Goal: Task Accomplishment & Management: Manage account settings

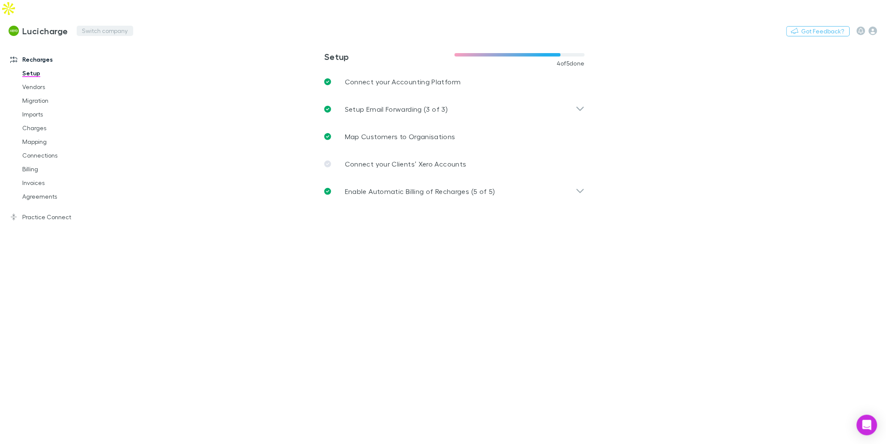
click at [99, 26] on button "Switch company" at bounding box center [105, 31] width 57 height 10
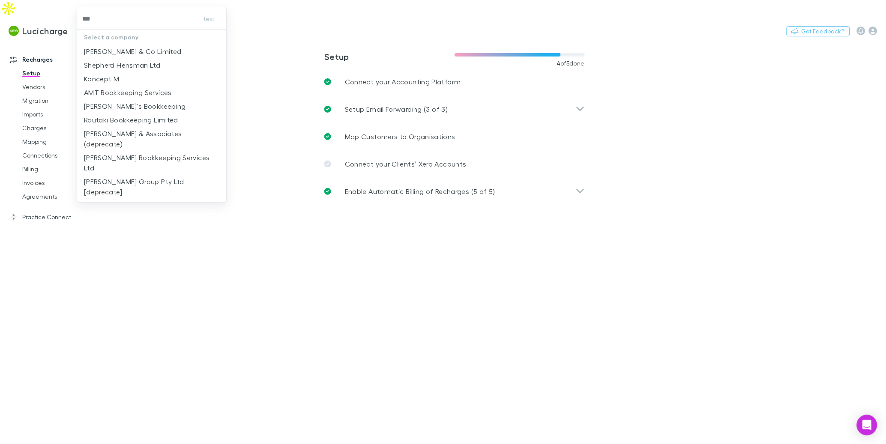
type input "****"
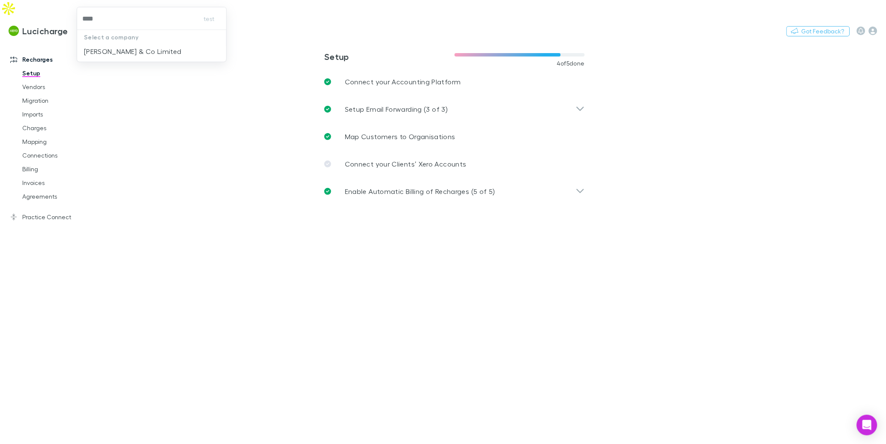
click at [124, 55] on p "Epplett & Co Limited" at bounding box center [133, 51] width 98 height 10
click at [47, 190] on link "Agreements" at bounding box center [62, 197] width 97 height 14
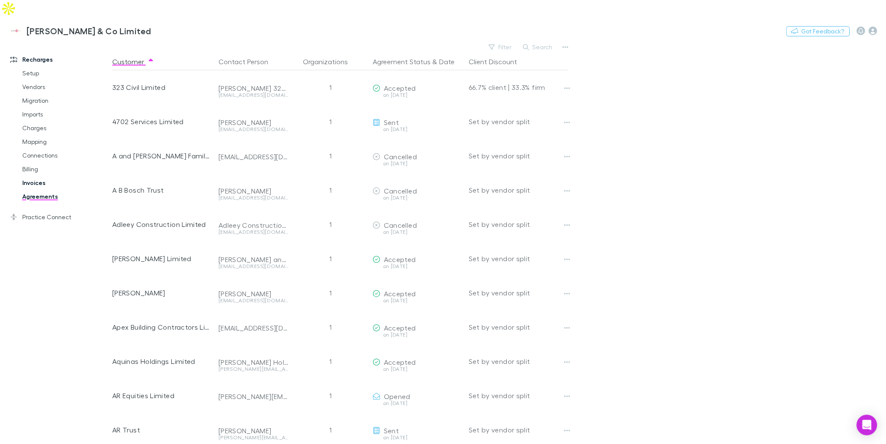
click at [38, 176] on link "Invoices" at bounding box center [62, 183] width 97 height 14
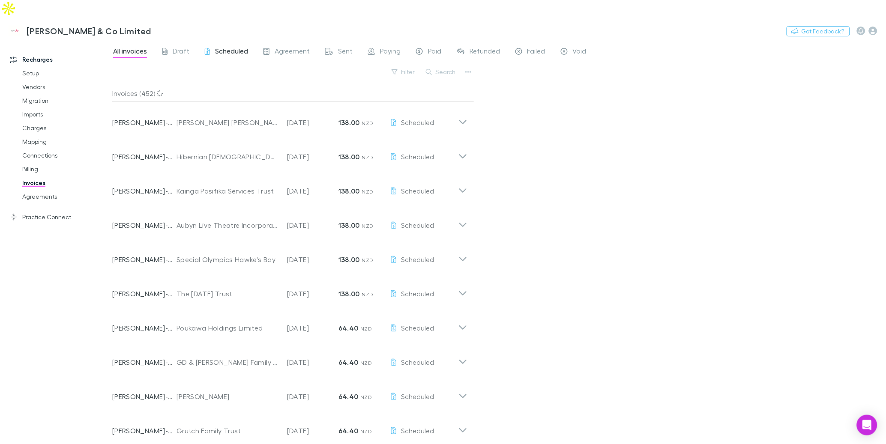
click at [235, 47] on span "Scheduled" at bounding box center [231, 52] width 33 height 11
click at [198, 45] on div "All invoices Draft Scheduled Agreement Sent Paying Paid Refunded Failed Void" at bounding box center [353, 52] width 482 height 14
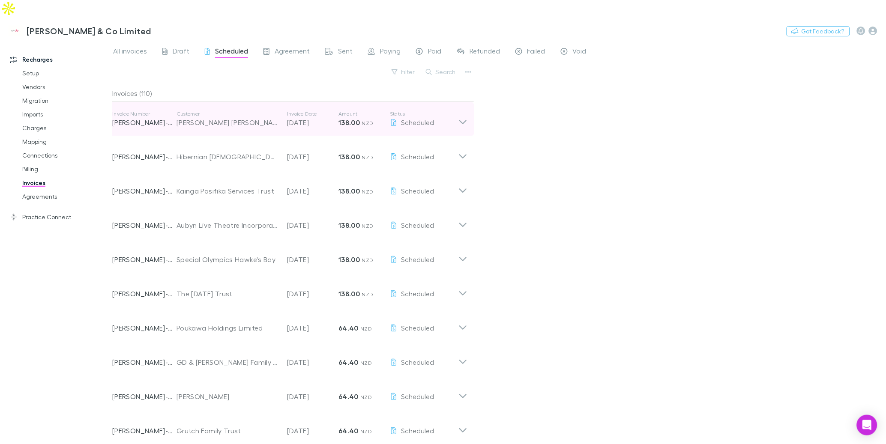
click at [207, 117] on div "Jodine Christine McIntyre" at bounding box center [228, 122] width 102 height 10
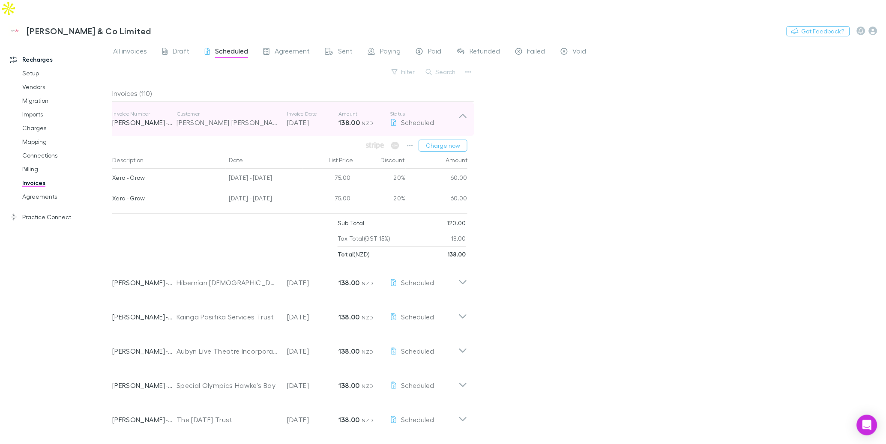
click at [207, 117] on div "Jodine Christine McIntyre" at bounding box center [228, 122] width 102 height 10
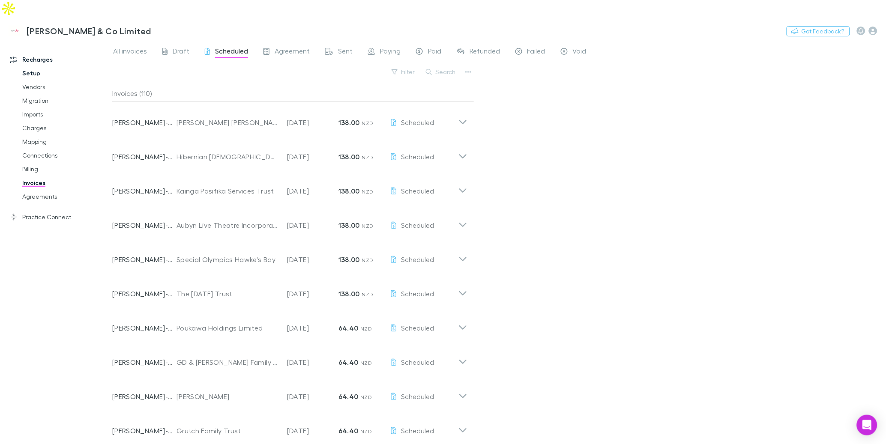
click at [35, 66] on link "Setup" at bounding box center [62, 73] width 97 height 14
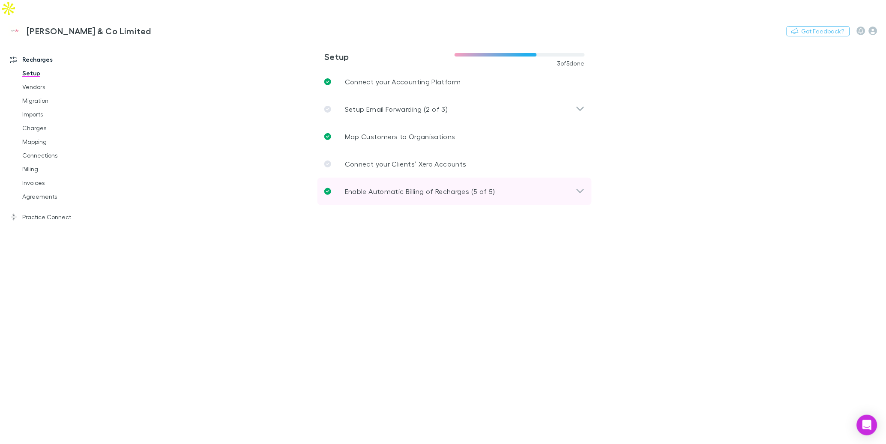
click at [401, 186] on p "Enable Automatic Billing of Recharges (5 of 5)" at bounding box center [420, 191] width 150 height 10
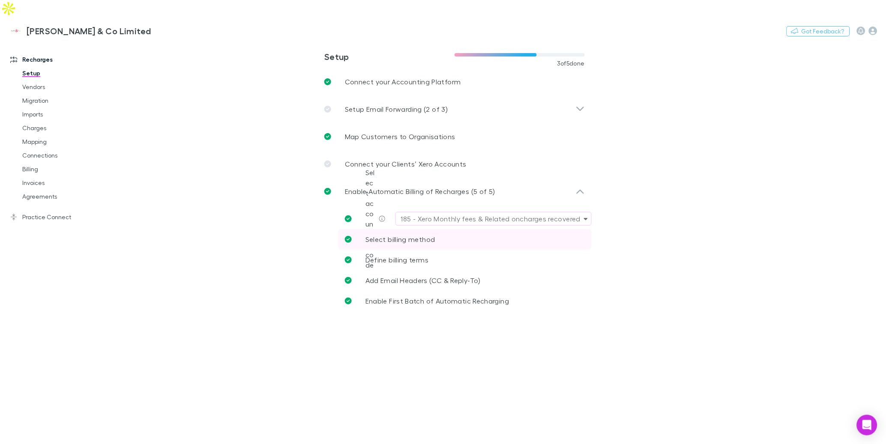
click at [400, 229] on link "Select billing method" at bounding box center [465, 239] width 254 height 21
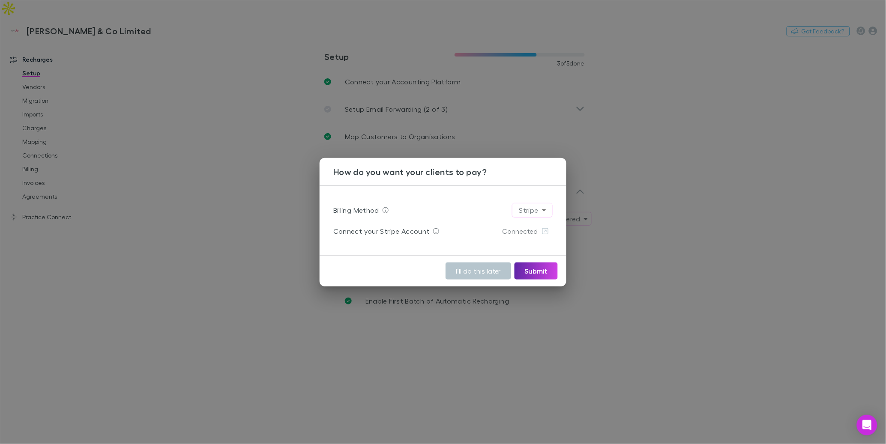
drag, startPoint x: 289, startPoint y: 199, endPoint x: 305, endPoint y: 204, distance: 16.7
click at [289, 199] on div "How do you want your clients to pay? Billing Method Stripe ****** Connect your …" at bounding box center [443, 222] width 886 height 444
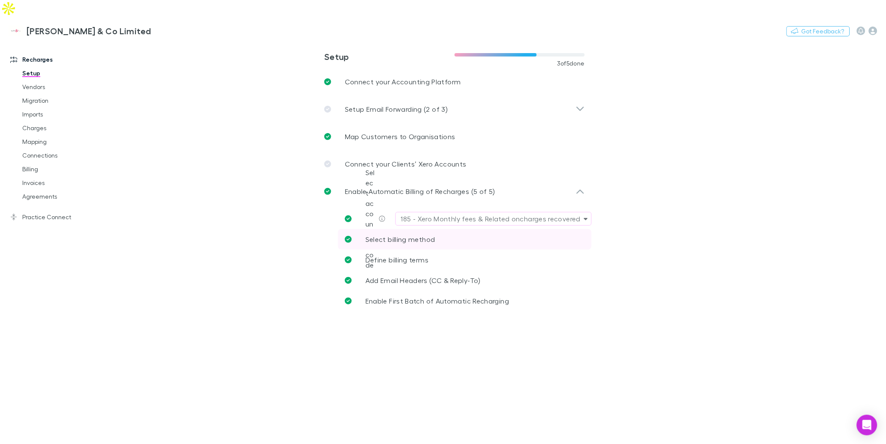
click at [412, 235] on span "Select billing method" at bounding box center [400, 239] width 70 height 8
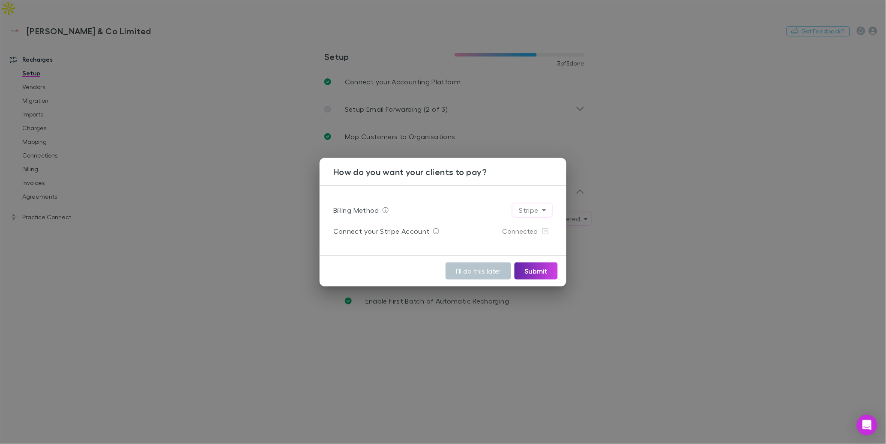
click at [273, 225] on div "How do you want your clients to pay? Billing Method Stripe ****** Connect your …" at bounding box center [443, 222] width 886 height 444
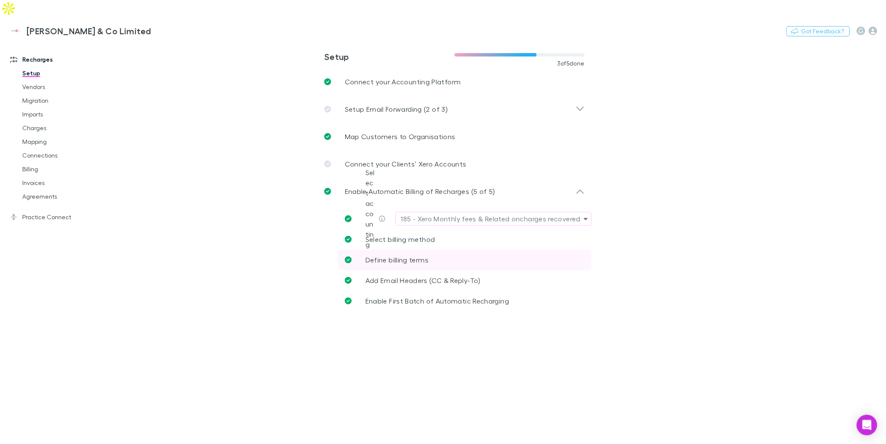
click at [439, 250] on link "Define billing terms" at bounding box center [465, 260] width 254 height 21
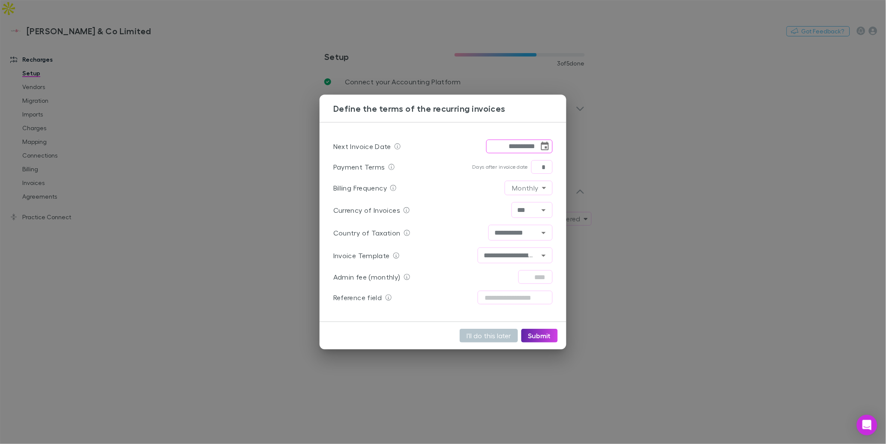
drag, startPoint x: 516, startPoint y: 146, endPoint x: 539, endPoint y: 147, distance: 22.7
click at [516, 146] on input "**********" at bounding box center [512, 147] width 53 height 14
click at [548, 339] on button "Submit" at bounding box center [539, 336] width 36 height 14
type input "**********"
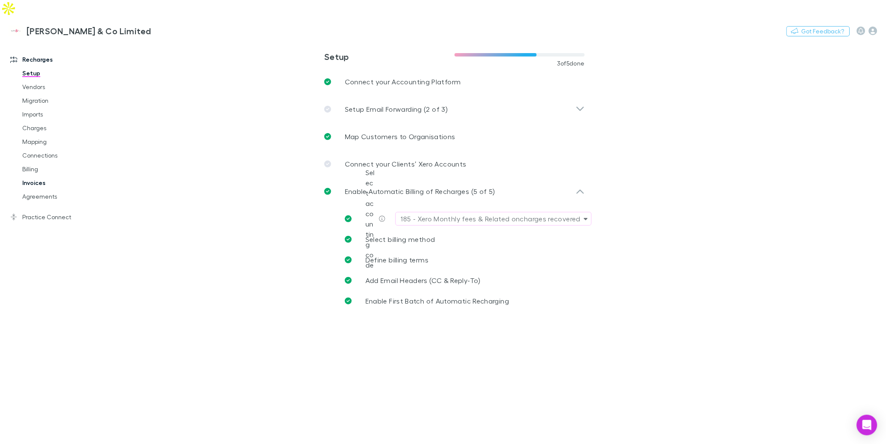
click at [37, 176] on link "Invoices" at bounding box center [62, 183] width 97 height 14
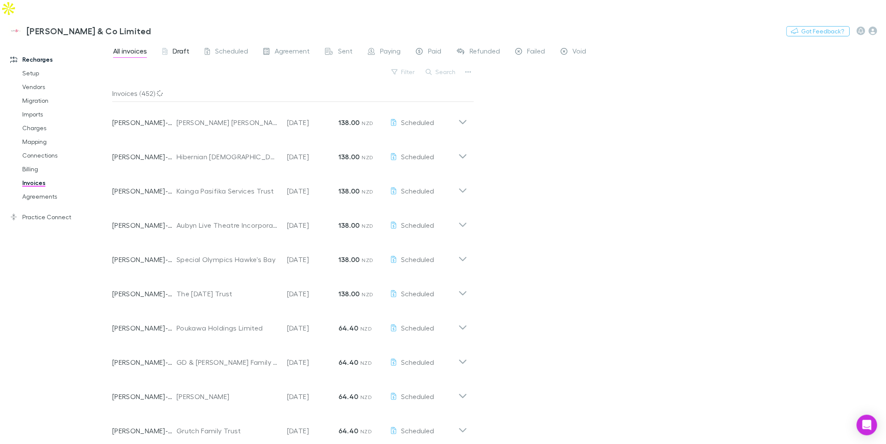
click at [181, 47] on span "Draft" at bounding box center [181, 52] width 17 height 11
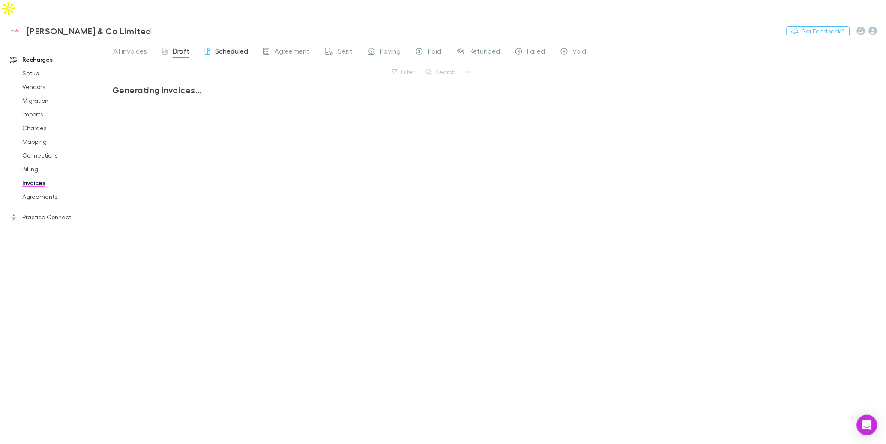
click at [237, 47] on span "Scheduled" at bounding box center [231, 52] width 33 height 11
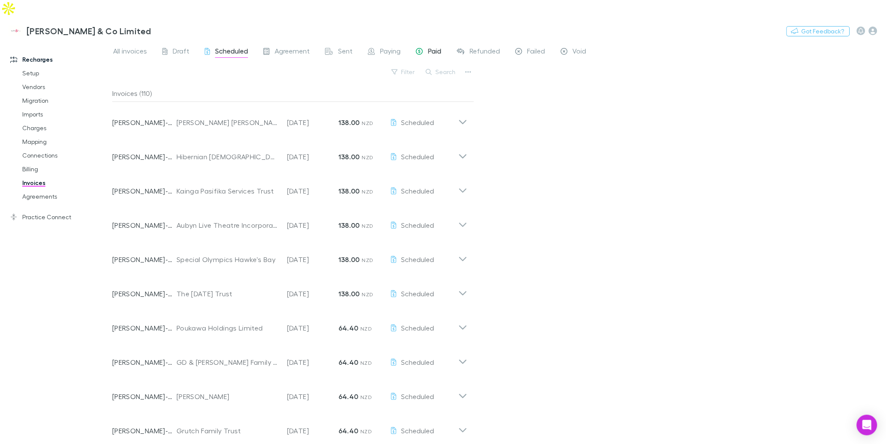
click at [421, 48] on icon at bounding box center [419, 52] width 7 height 9
click at [182, 47] on span "Draft" at bounding box center [181, 52] width 17 height 11
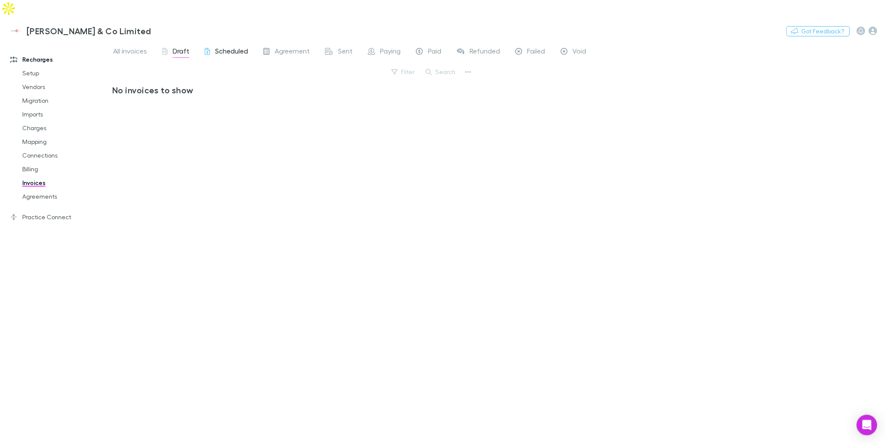
click at [228, 47] on span "Scheduled" at bounding box center [231, 52] width 33 height 11
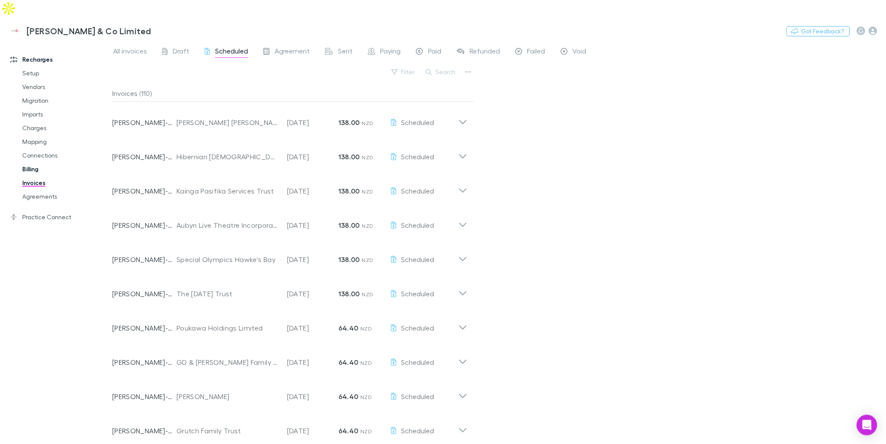
drag, startPoint x: 31, startPoint y: 152, endPoint x: 49, endPoint y: 153, distance: 17.6
click at [31, 162] on link "Billing" at bounding box center [62, 169] width 97 height 14
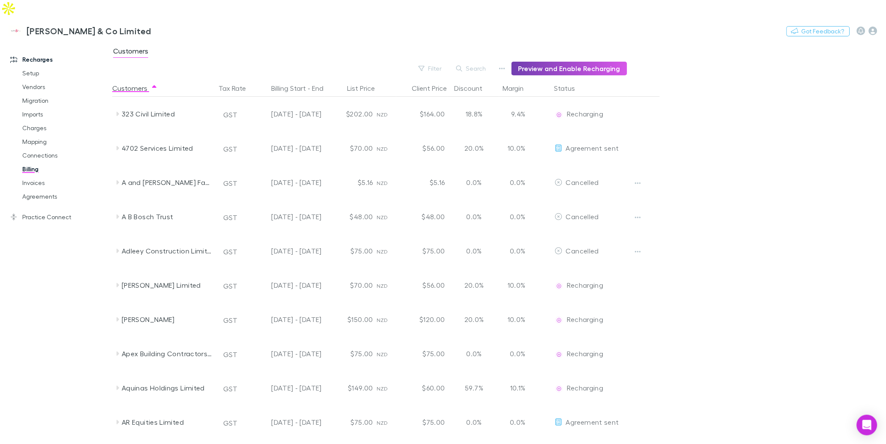
click at [605, 62] on button "Preview and Enable Recharging" at bounding box center [570, 69] width 116 height 14
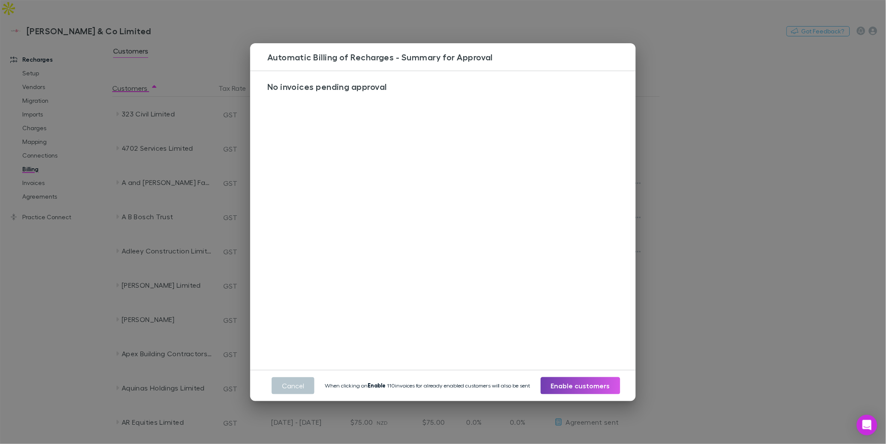
click at [554, 386] on button "Enable customers" at bounding box center [581, 385] width 80 height 17
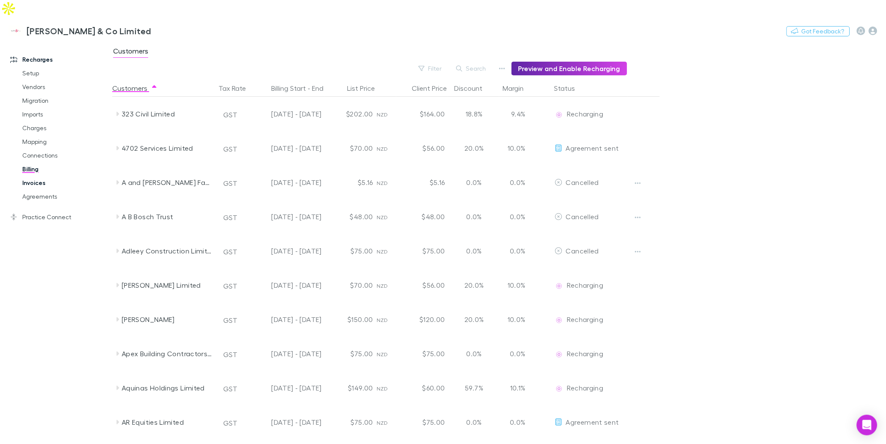
click at [45, 176] on link "Invoices" at bounding box center [62, 183] width 97 height 14
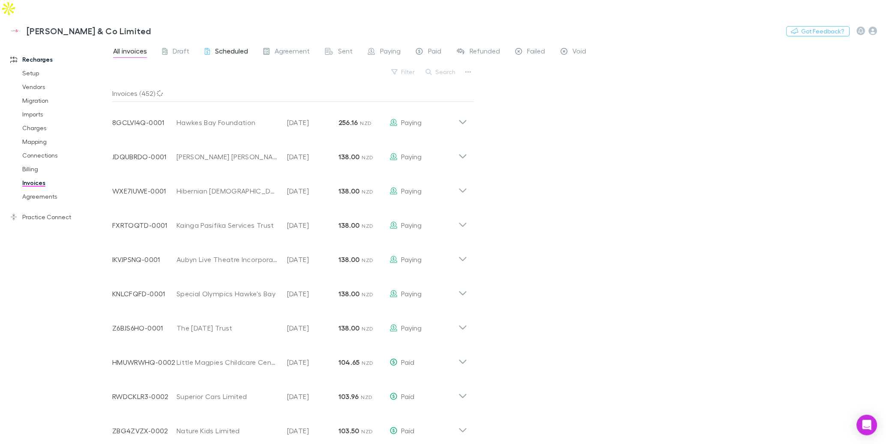
click at [213, 47] on div "Scheduled" at bounding box center [226, 52] width 43 height 11
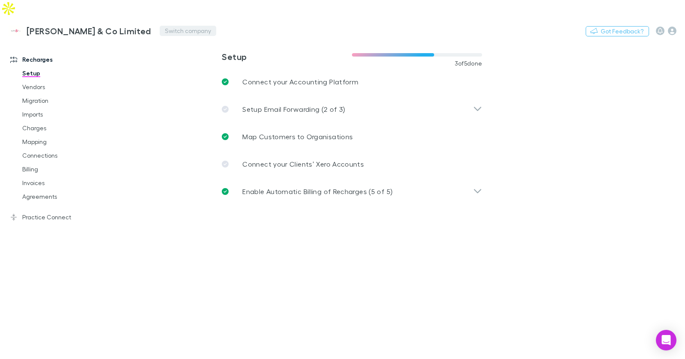
click at [160, 26] on button "Switch company" at bounding box center [188, 31] width 57 height 10
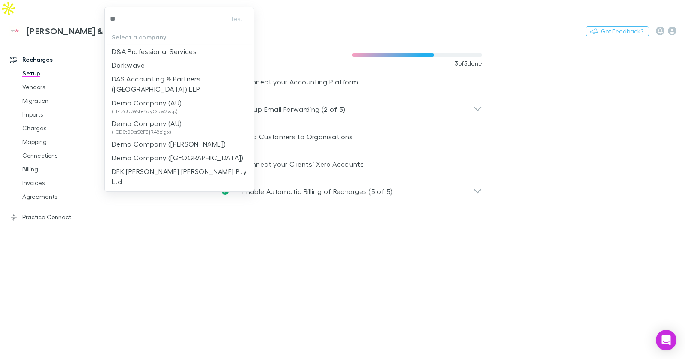
type input "***"
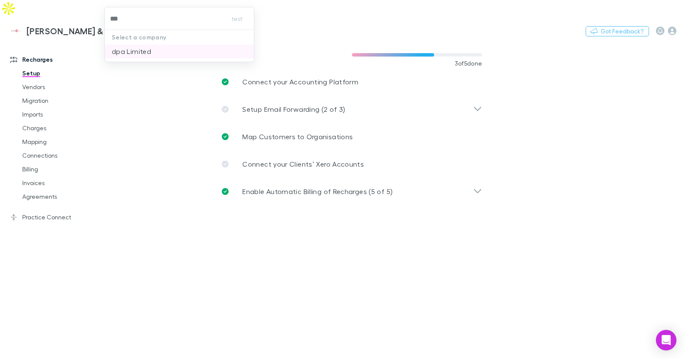
click at [121, 46] on p "dpa Limited" at bounding box center [131, 51] width 39 height 10
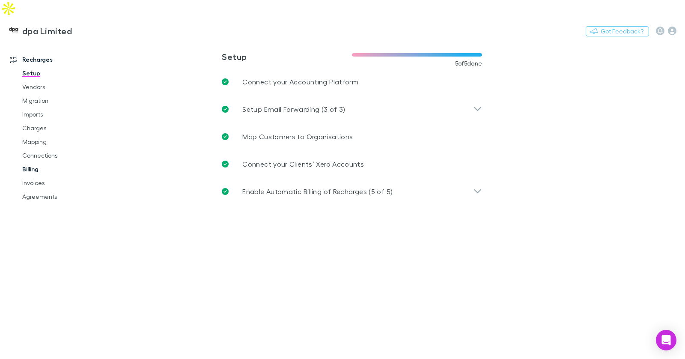
click at [48, 176] on link "Invoices" at bounding box center [60, 183] width 93 height 14
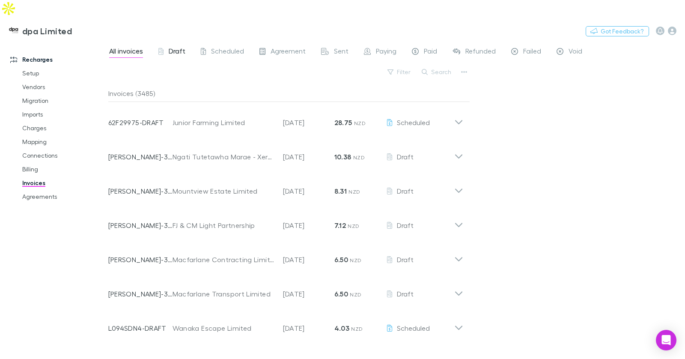
click at [174, 47] on span "Draft" at bounding box center [177, 52] width 17 height 11
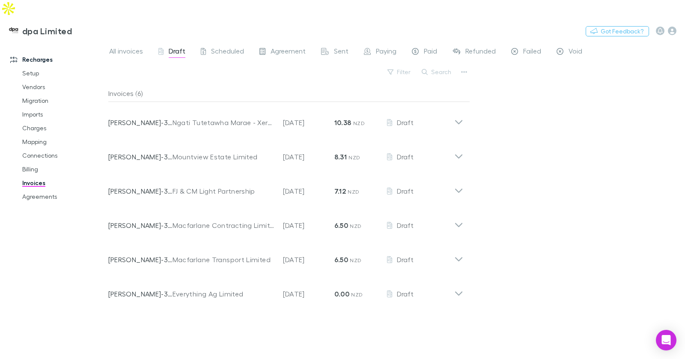
click at [434, 67] on button "Search" at bounding box center [437, 72] width 39 height 10
click at [127, 47] on span "All invoices" at bounding box center [126, 52] width 34 height 11
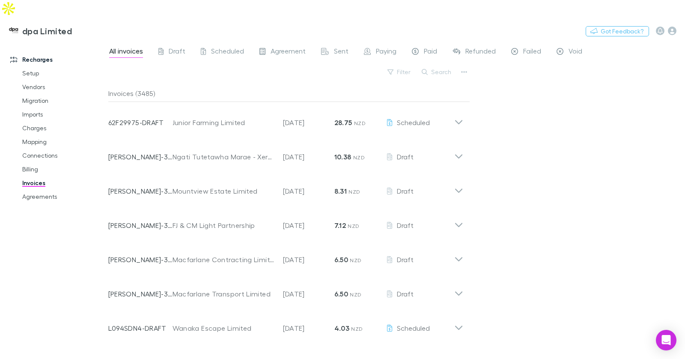
click at [442, 67] on button "Search" at bounding box center [437, 72] width 39 height 10
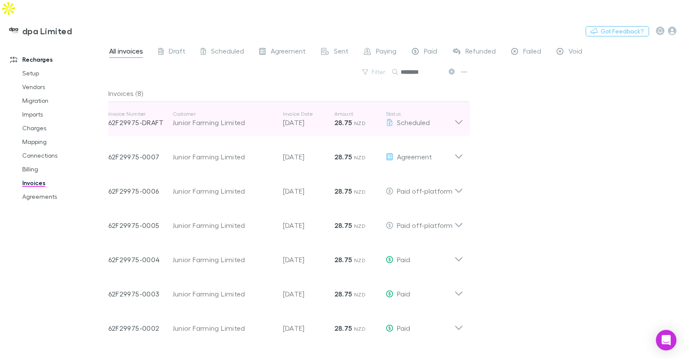
scroll to position [1, 0]
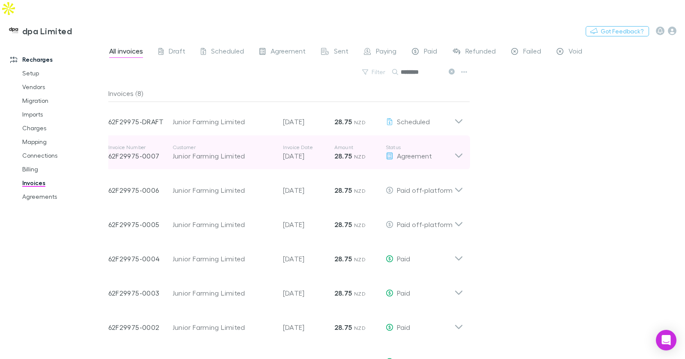
type input "********"
click at [279, 144] on div "Customer Junior Farming Limited" at bounding box center [228, 152] width 111 height 17
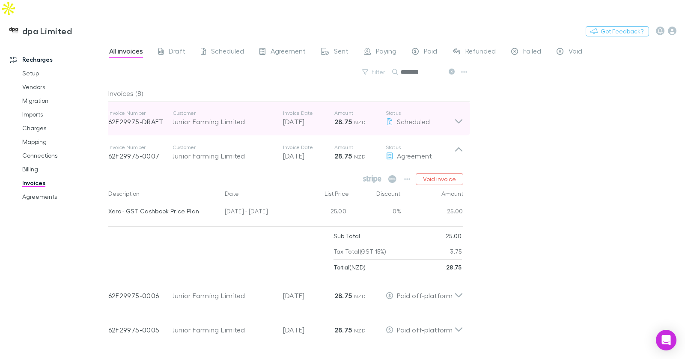
click at [394, 110] on div "Invoice Number 62F29975-DRAFT Customer Junior Farming Limited Invoice Date 20 S…" at bounding box center [281, 118] width 346 height 31
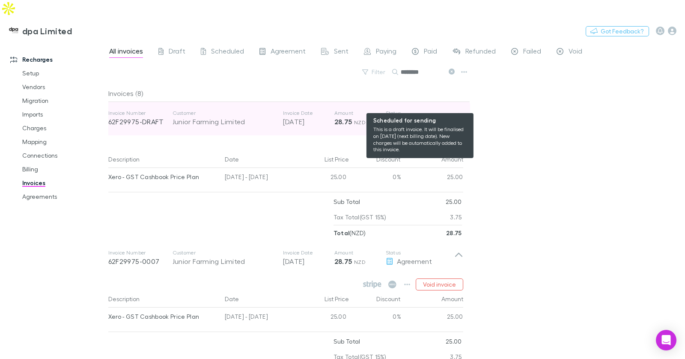
click at [398, 117] on span "Scheduled" at bounding box center [413, 121] width 33 height 8
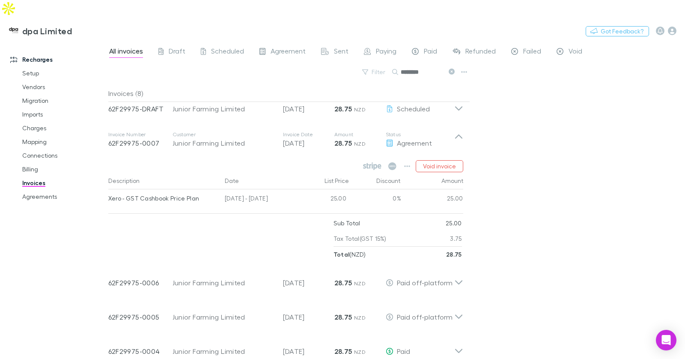
scroll to position [0, 0]
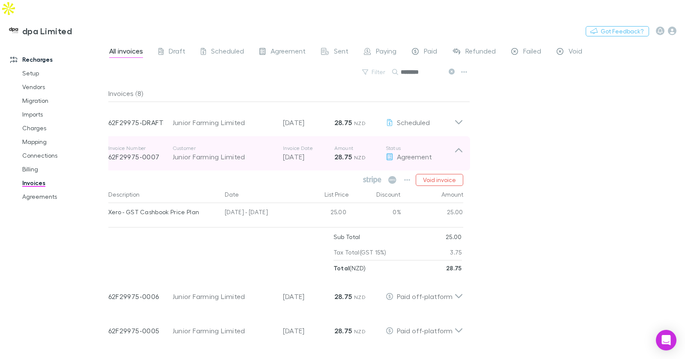
click at [302, 152] on p "20 Aug 2025" at bounding box center [308, 157] width 51 height 10
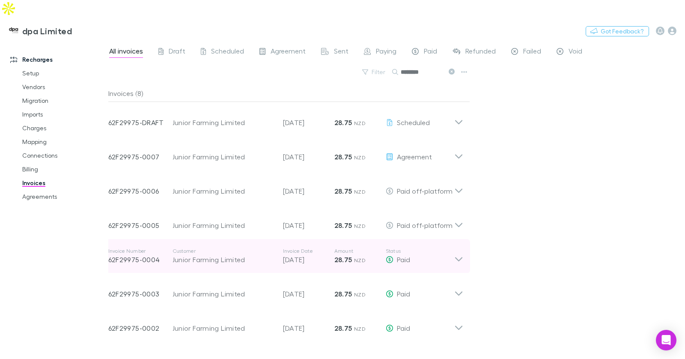
scroll to position [9, 0]
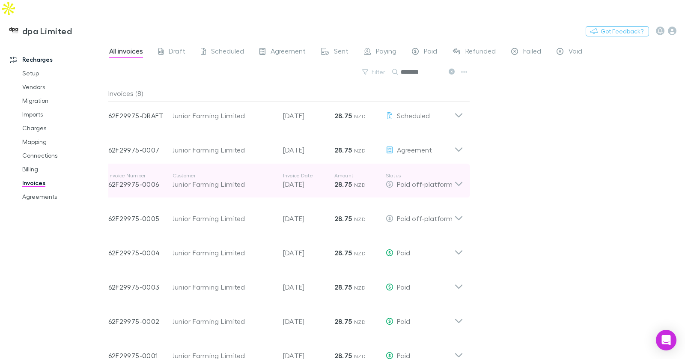
click at [313, 177] on div "Invoice Number 62F29975-0006 Customer Junior Farming Limited Invoice Date 23 Ju…" at bounding box center [281, 180] width 346 height 31
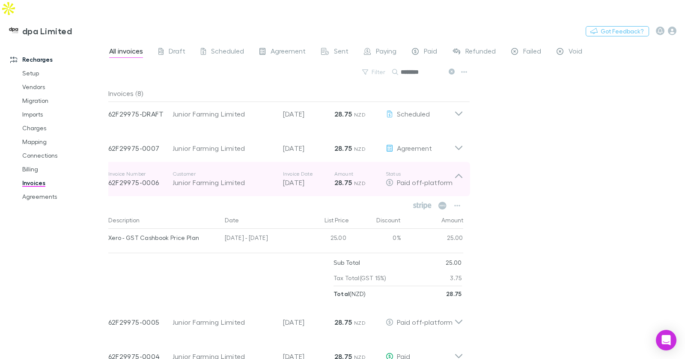
click at [318, 177] on p "23 Jun 2025" at bounding box center [308, 182] width 51 height 10
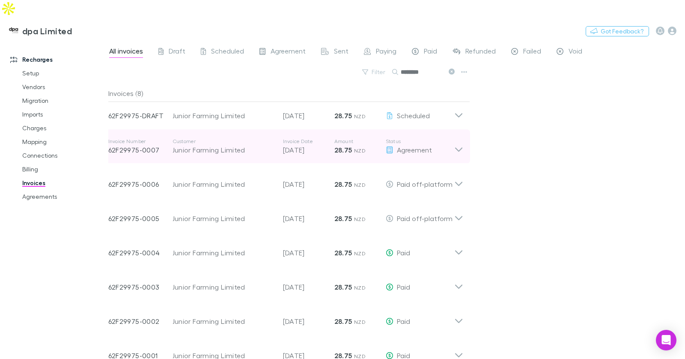
click at [322, 145] on p "20 Aug 2025" at bounding box center [308, 150] width 51 height 10
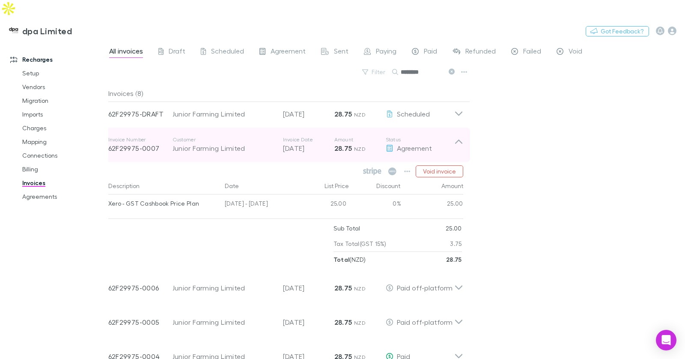
click at [322, 143] on p "20 Aug 2025" at bounding box center [308, 148] width 51 height 10
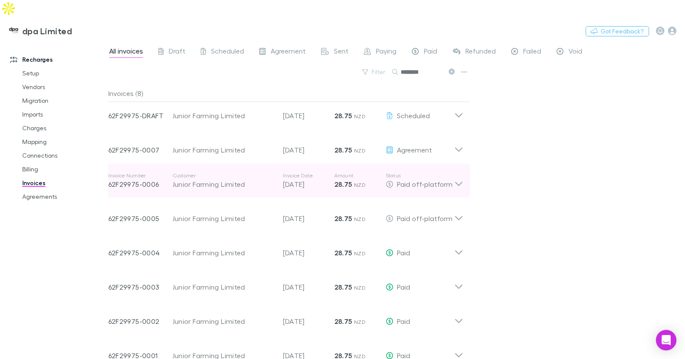
click at [306, 179] on p "23 Jun 2025" at bounding box center [308, 184] width 51 height 10
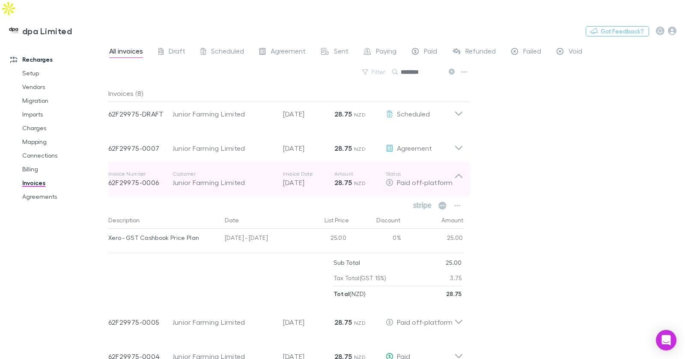
click at [307, 177] on p "23 Jun 2025" at bounding box center [308, 182] width 51 height 10
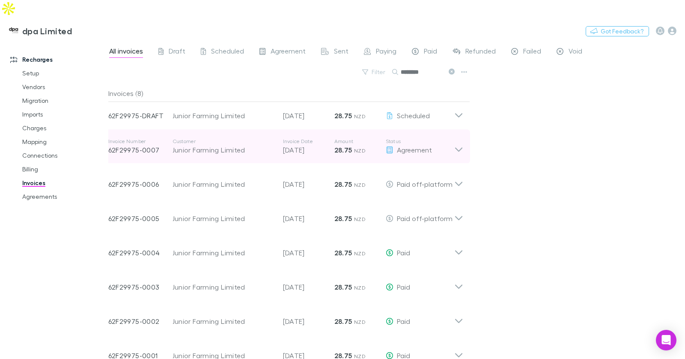
click at [310, 145] on p "20 Aug 2025" at bounding box center [308, 150] width 51 height 10
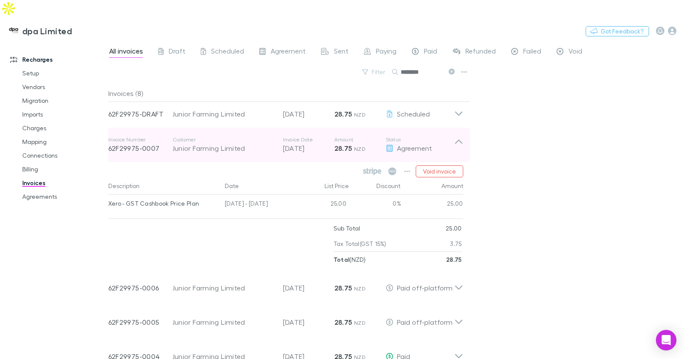
click at [314, 143] on p "20 Aug 2025" at bounding box center [308, 148] width 51 height 10
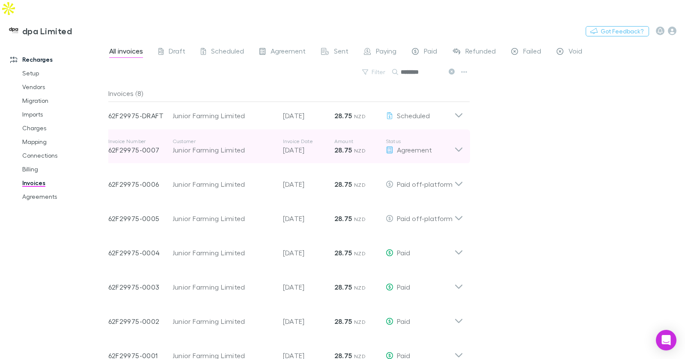
scroll to position [0, 0]
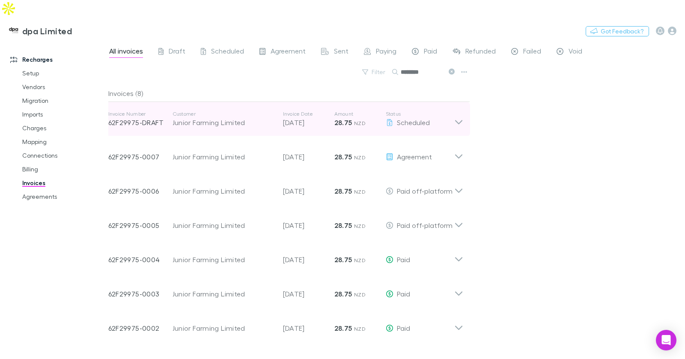
click at [306, 111] on div "Invoice Number 62F29975-DRAFT Customer Junior Farming Limited Invoice Date 20 S…" at bounding box center [281, 119] width 346 height 31
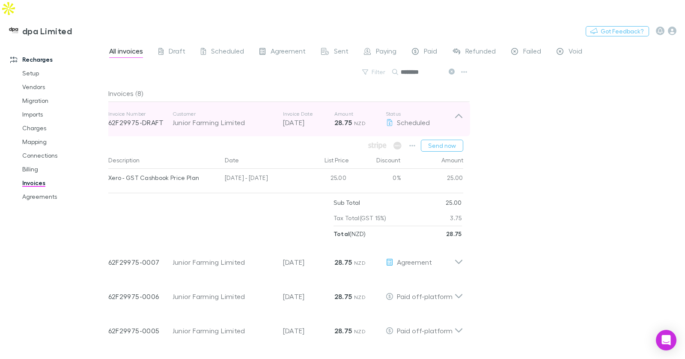
click at [308, 117] on p "20 Sep 2025" at bounding box center [308, 122] width 51 height 10
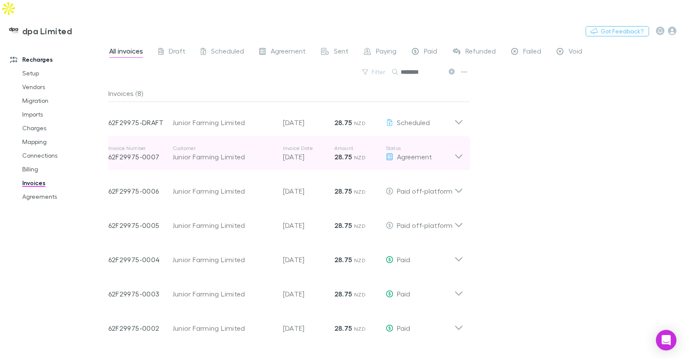
click at [305, 152] on div "Invoice Number 62F29975-0007 Customer Junior Farming Limited Invoice Date 20 Au…" at bounding box center [281, 153] width 346 height 31
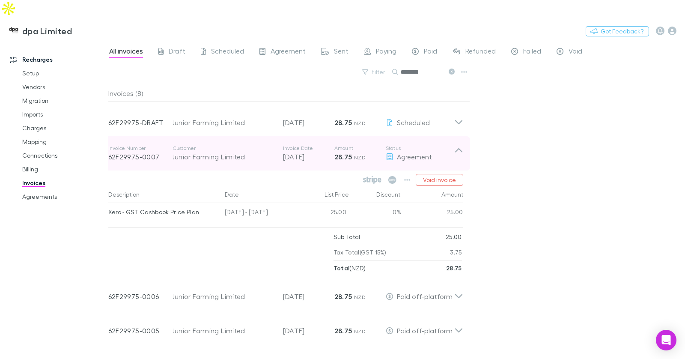
scroll to position [3, 0]
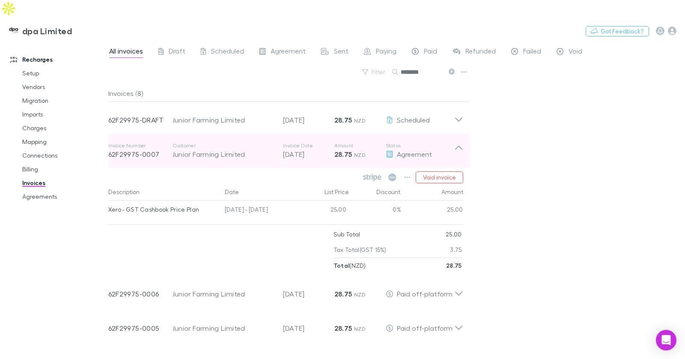
click at [314, 149] on p "20 Aug 2025" at bounding box center [308, 154] width 51 height 10
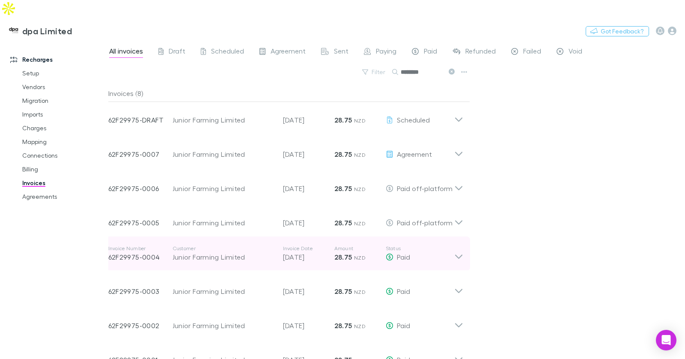
scroll to position [9, 0]
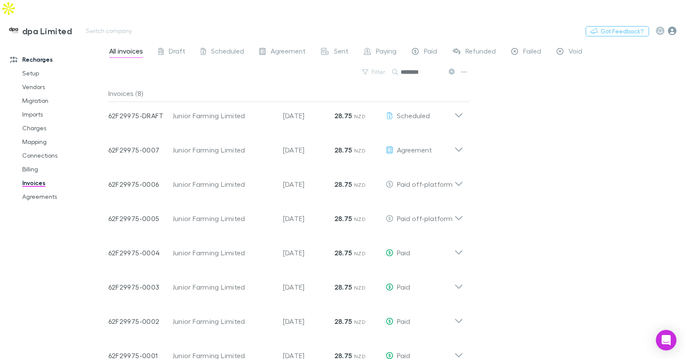
click at [676, 27] on icon "button" at bounding box center [672, 31] width 9 height 9
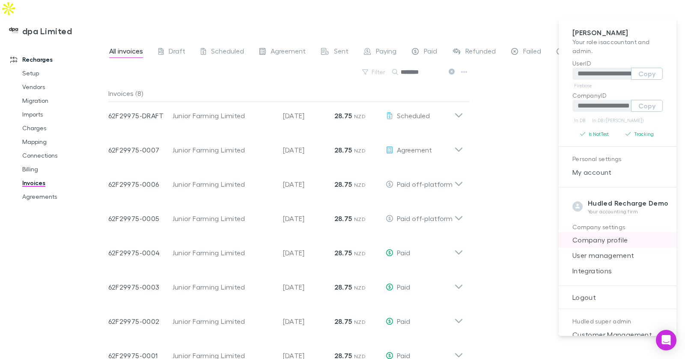
click at [624, 241] on span "Company profile" at bounding box center [618, 240] width 104 height 10
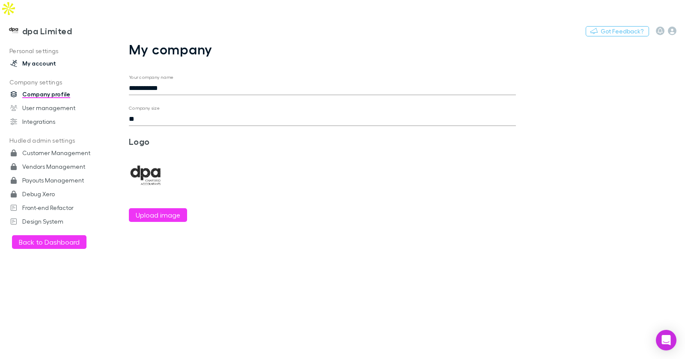
click at [47, 57] on link "My account" at bounding box center [54, 64] width 105 height 14
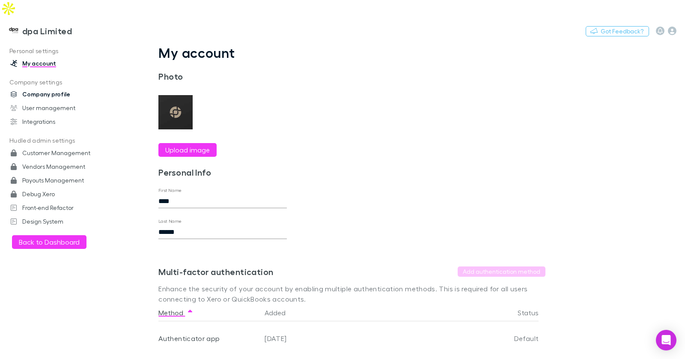
click at [38, 87] on link "Company profile" at bounding box center [54, 94] width 105 height 14
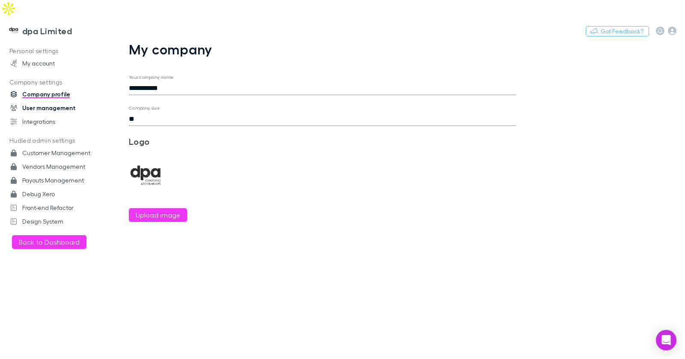
click at [40, 101] on link "User management" at bounding box center [54, 108] width 105 height 14
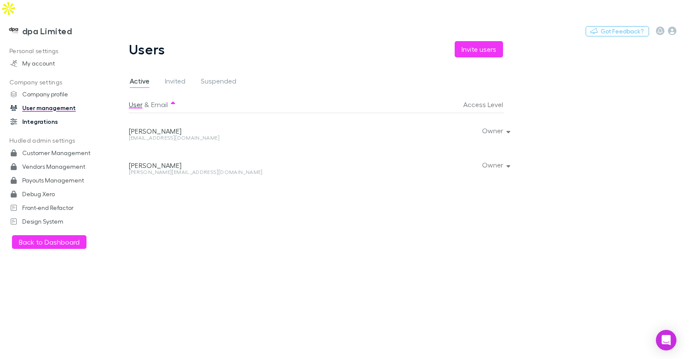
click at [40, 115] on link "Integrations" at bounding box center [54, 122] width 105 height 14
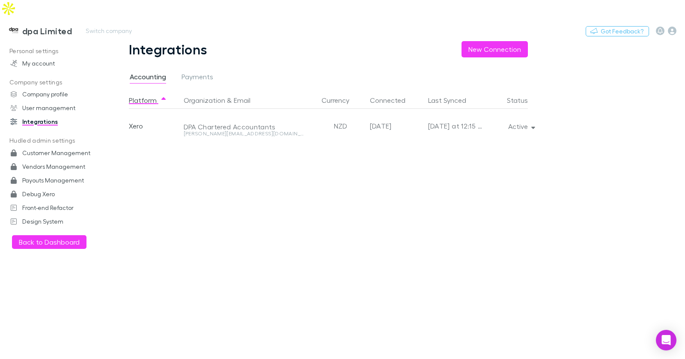
click at [48, 26] on h3 "dpa Limited" at bounding box center [47, 31] width 50 height 10
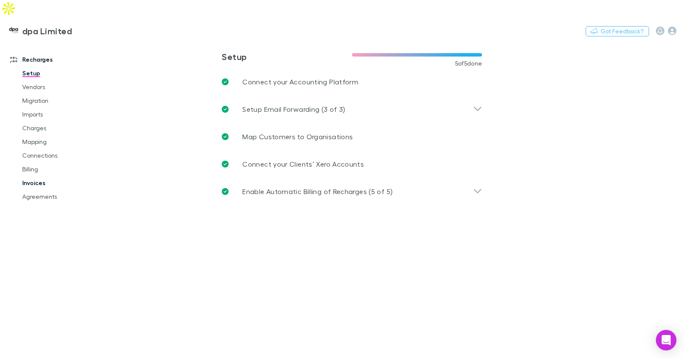
click at [42, 176] on link "Invoices" at bounding box center [60, 183] width 93 height 14
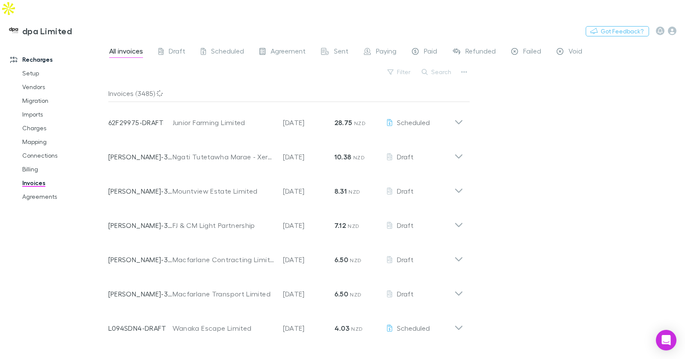
click at [437, 67] on button "Search" at bounding box center [437, 72] width 39 height 10
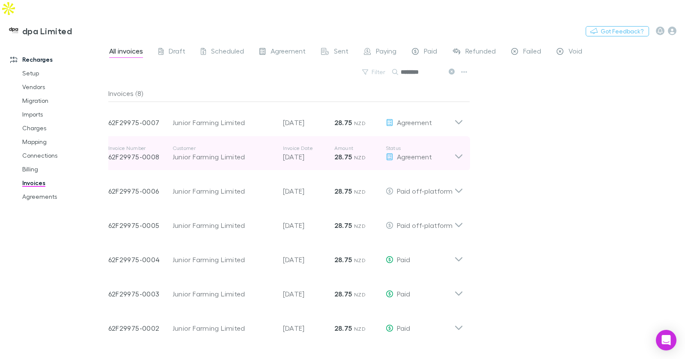
type input "********"
click at [317, 152] on p "19 Aug 2025" at bounding box center [308, 157] width 51 height 10
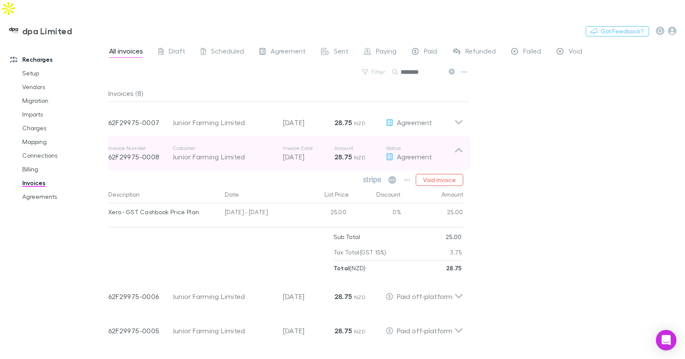
click at [319, 152] on p "19 Aug 2025" at bounding box center [308, 157] width 51 height 10
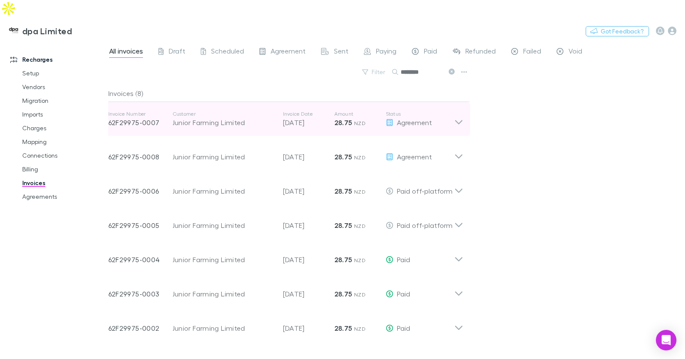
click at [314, 115] on div "Invoice Number 62F29975-0007 Customer Junior Farming Limited Invoice Date 20 Au…" at bounding box center [281, 119] width 346 height 31
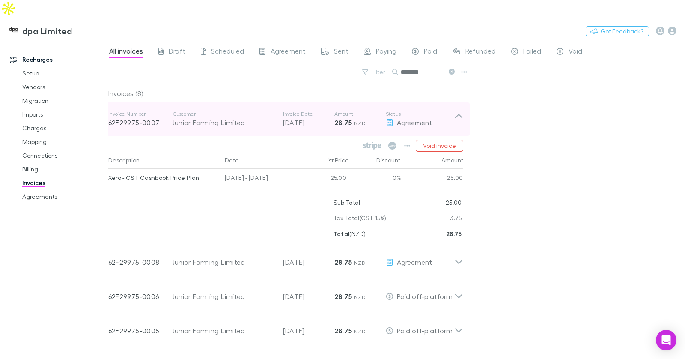
click at [314, 115] on div "Invoice Number 62F29975-0007 Customer Junior Farming Limited Invoice Date 20 Au…" at bounding box center [281, 119] width 346 height 31
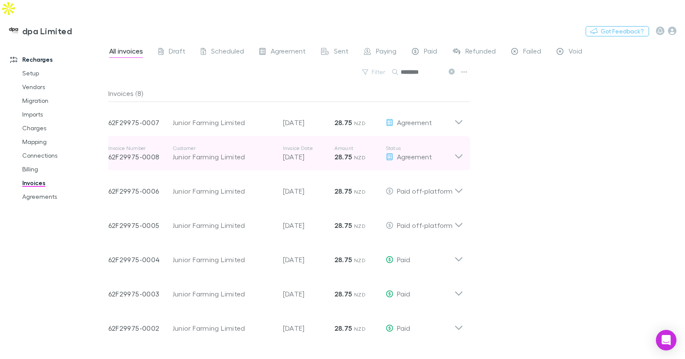
click at [315, 152] on p "19 Aug 2025" at bounding box center [308, 157] width 51 height 10
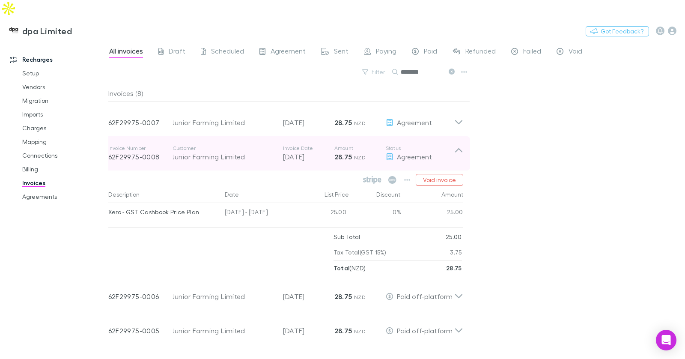
click at [337, 153] on strong "28.75" at bounding box center [344, 157] width 18 height 9
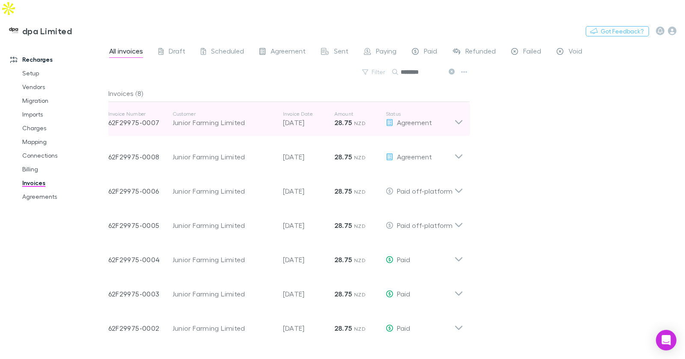
click at [321, 117] on p "20 Aug 2025" at bounding box center [308, 122] width 51 height 10
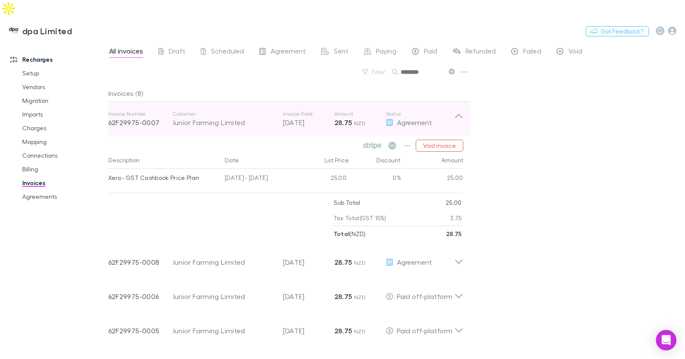
click at [321, 117] on p "20 Aug 2025" at bounding box center [308, 122] width 51 height 10
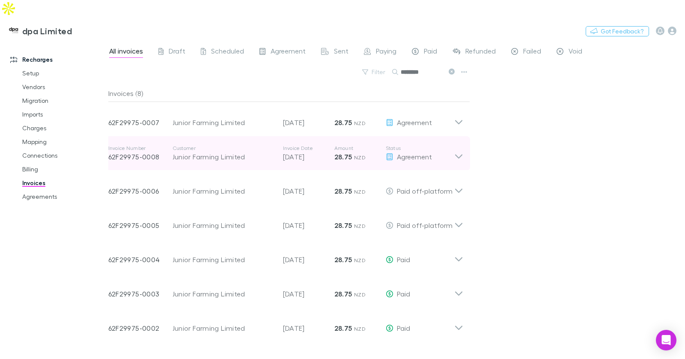
drag, startPoint x: 310, startPoint y: 133, endPoint x: 317, endPoint y: 135, distance: 7.5
click at [311, 145] on p "Invoice Date" at bounding box center [308, 148] width 51 height 7
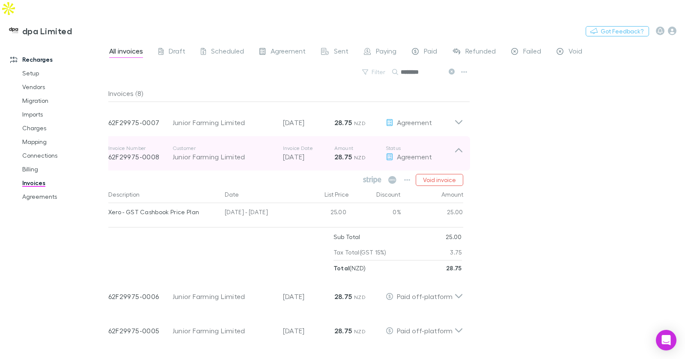
click at [318, 152] on p "19 Aug 2025" at bounding box center [308, 157] width 51 height 10
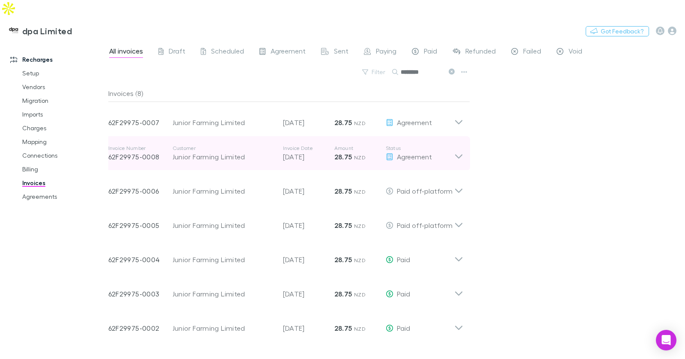
click at [311, 152] on p "19 Aug 2025" at bounding box center [308, 157] width 51 height 10
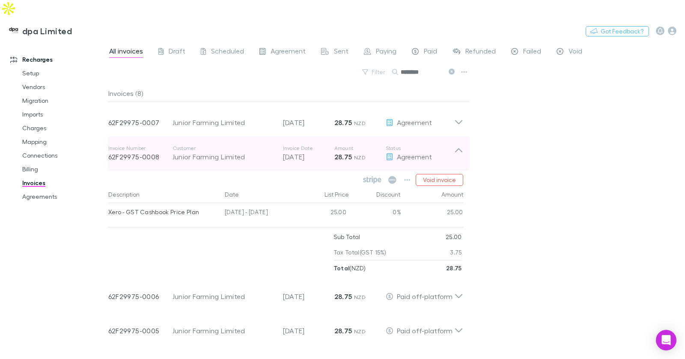
click at [311, 152] on p "19 Aug 2025" at bounding box center [308, 157] width 51 height 10
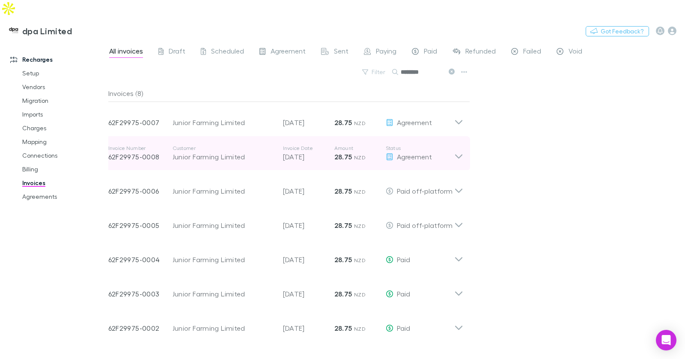
click at [311, 152] on p "19 Aug 2025" at bounding box center [308, 157] width 51 height 10
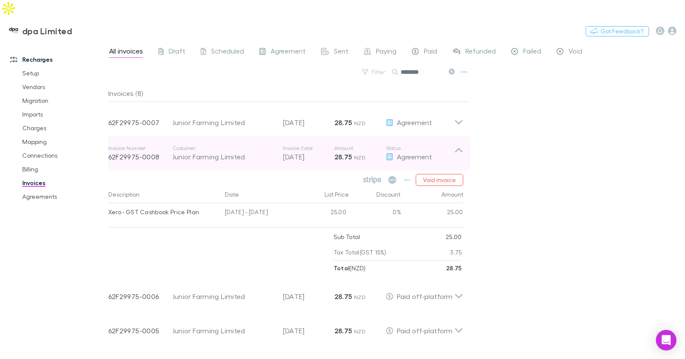
click at [311, 152] on p "19 Aug 2025" at bounding box center [308, 157] width 51 height 10
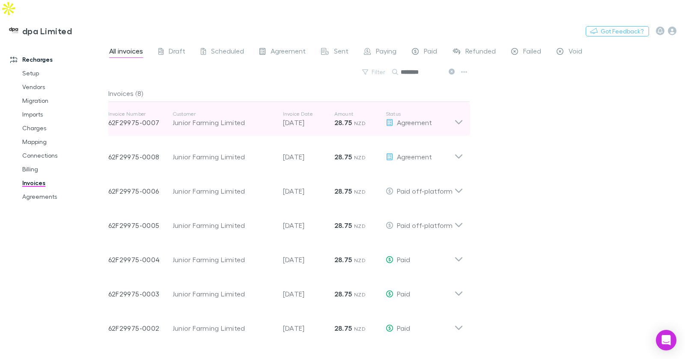
click at [317, 115] on div "Invoice Number 62F29975-0007 Customer Junior Farming Limited Invoice Date 20 Au…" at bounding box center [281, 119] width 346 height 31
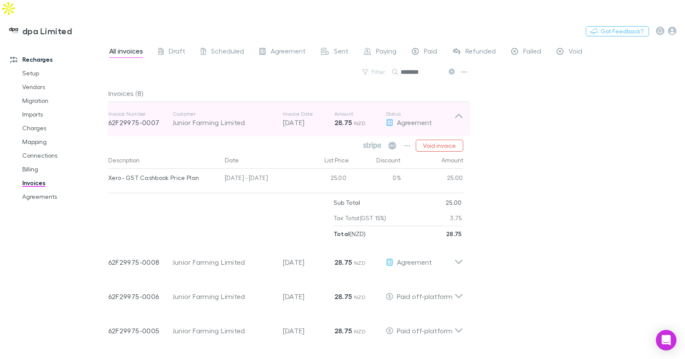
click at [317, 115] on div "Invoice Number 62F29975-0007 Customer Junior Farming Limited Invoice Date 20 Au…" at bounding box center [281, 119] width 346 height 31
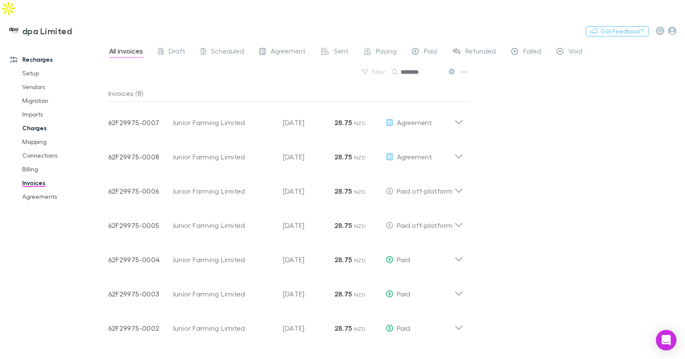
click at [45, 121] on link "Charges" at bounding box center [60, 128] width 93 height 14
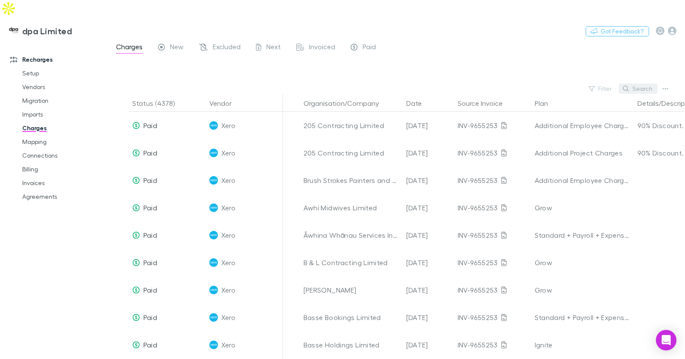
click at [640, 84] on button "Search" at bounding box center [638, 89] width 39 height 10
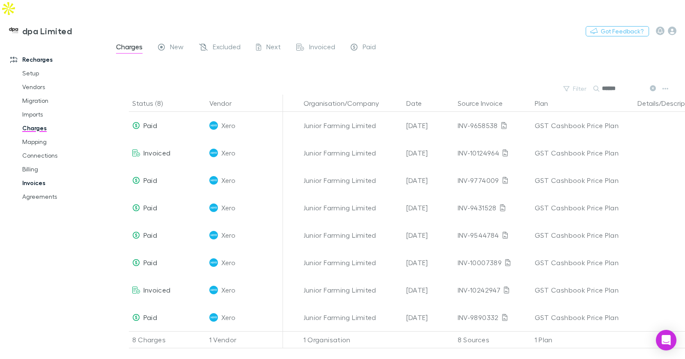
type input "******"
click at [41, 176] on link "Invoices" at bounding box center [60, 183] width 93 height 14
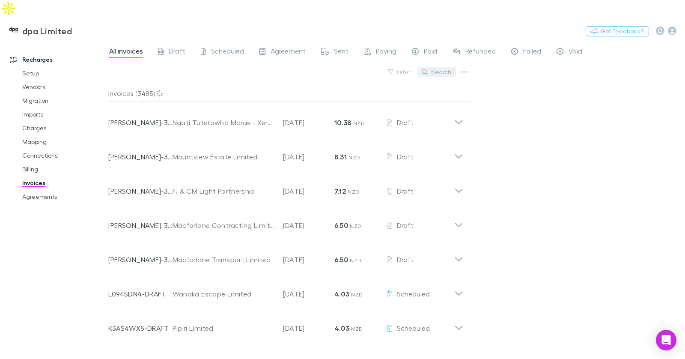
click at [431, 67] on button "Search" at bounding box center [437, 72] width 39 height 10
click at [434, 66] on input "text" at bounding box center [422, 72] width 43 height 12
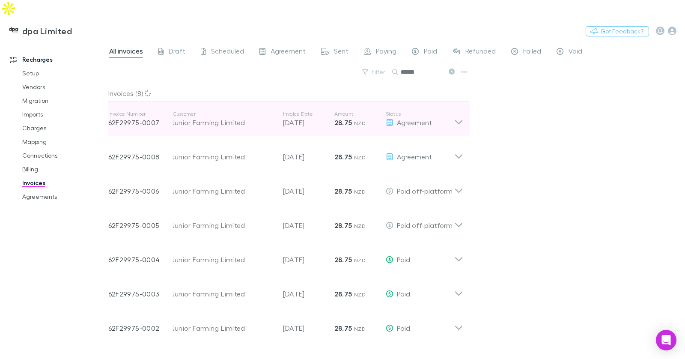
type input "******"
click at [308, 117] on p "20 Aug 2025" at bounding box center [308, 122] width 51 height 10
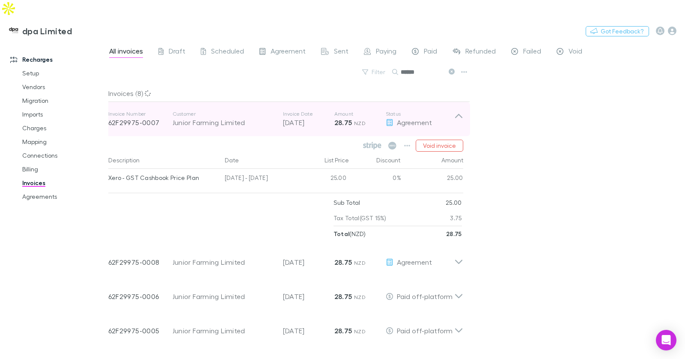
click at [308, 117] on p "20 Aug 2025" at bounding box center [308, 122] width 51 height 10
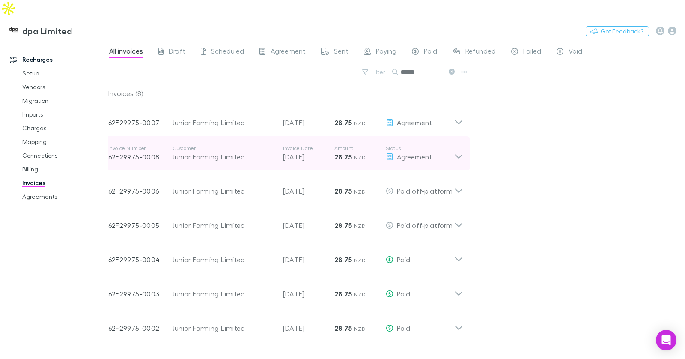
scroll to position [1, 0]
click at [350, 152] on strong "28.75" at bounding box center [344, 156] width 18 height 9
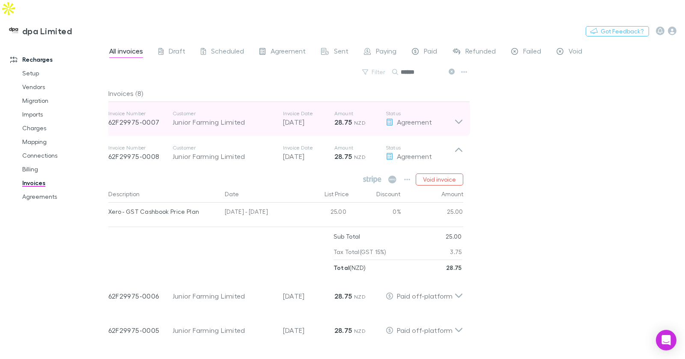
scroll to position [0, 0]
click at [344, 117] on div "Invoice Number 62F29975-0007 Customer Junior Farming Limited Invoice Date 20 Au…" at bounding box center [281, 119] width 346 height 31
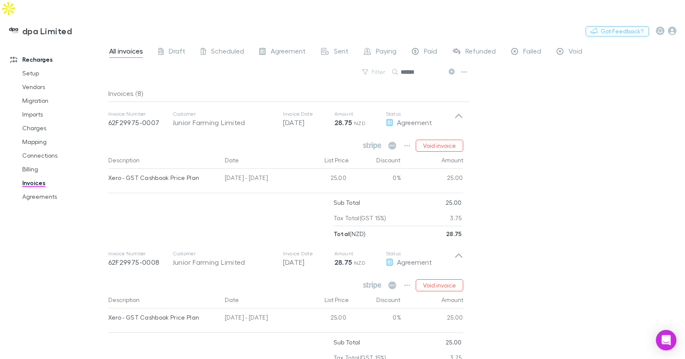
drag, startPoint x: 565, startPoint y: 123, endPoint x: 549, endPoint y: 125, distance: 15.5
click at [565, 123] on div "All invoices Draft Scheduled Agreement Sent Paying Paid Refunded Failed Void Fi…" at bounding box center [396, 208] width 577 height 335
